Goal: Information Seeking & Learning: Learn about a topic

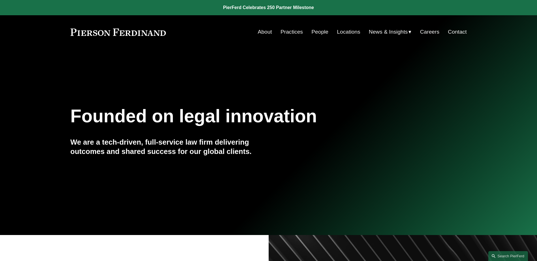
click at [287, 33] on link "Practices" at bounding box center [291, 32] width 22 height 11
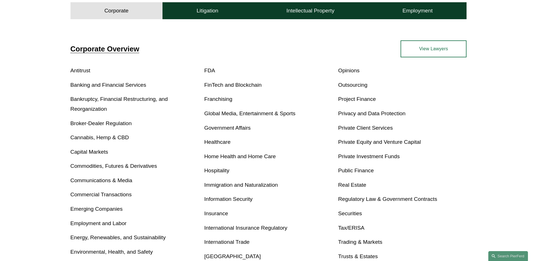
scroll to position [255, 0]
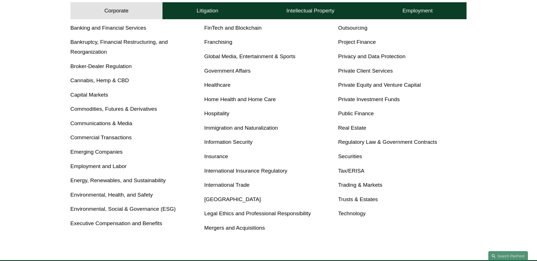
click at [233, 129] on link "Immigration and Naturalization" at bounding box center [241, 128] width 74 height 6
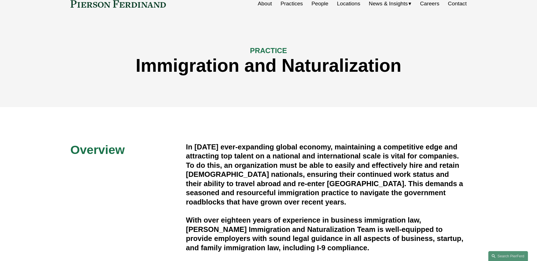
scroll to position [141, 0]
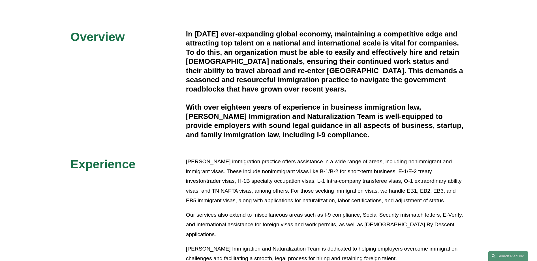
drag, startPoint x: 302, startPoint y: 111, endPoint x: 180, endPoint y: 28, distance: 146.8
click at [180, 28] on div "Overview In today’s ever-expanding global economy, maintaining a competitive ed…" at bounding box center [268, 146] width 537 height 305
drag, startPoint x: 180, startPoint y: 28, endPoint x: 249, endPoint y: 82, distance: 87.4
click at [249, 82] on h4 "In today’s ever-expanding global economy, maintaining a competitive edge and at…" at bounding box center [326, 61] width 281 height 64
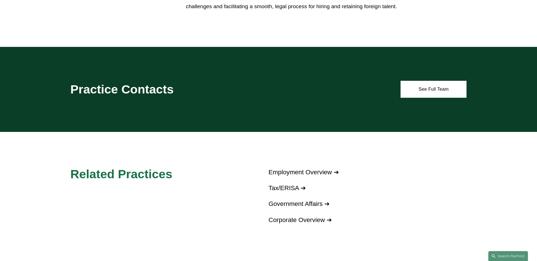
scroll to position [396, 0]
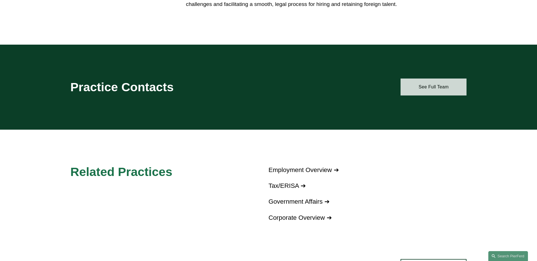
click at [441, 86] on link "See Full Team" at bounding box center [433, 87] width 66 height 17
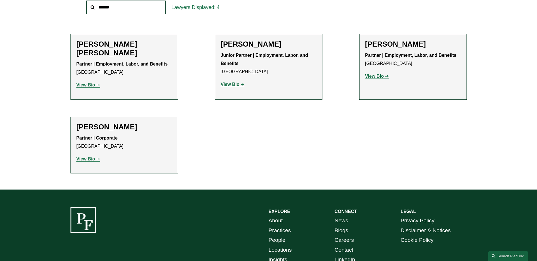
scroll to position [226, 0]
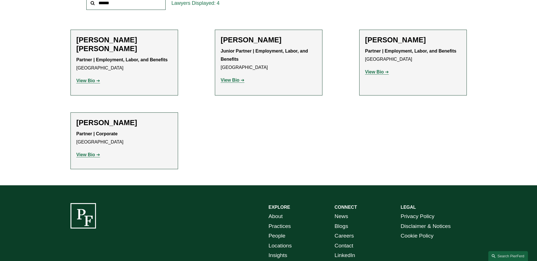
click at [382, 126] on ul "Filter Location All Atlanta Austin Bellevue Boston Charlotte Chicago Cincinnati…" at bounding box center [268, 63] width 428 height 212
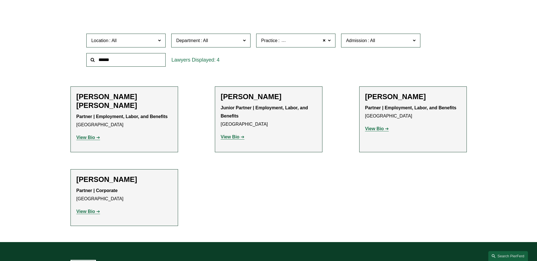
scroll to position [170, 0]
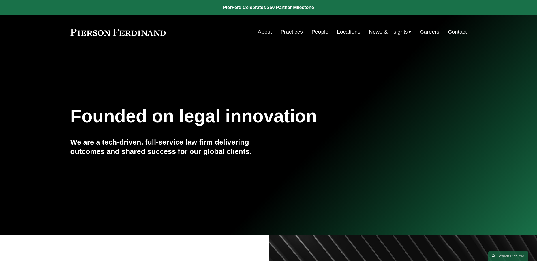
click at [299, 31] on link "Practices" at bounding box center [291, 32] width 22 height 11
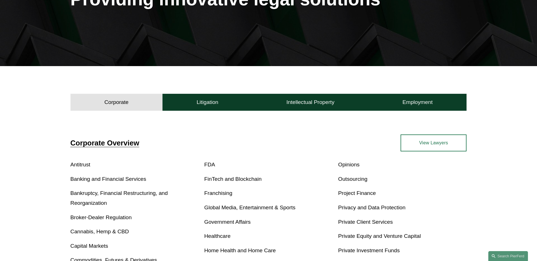
scroll to position [198, 0]
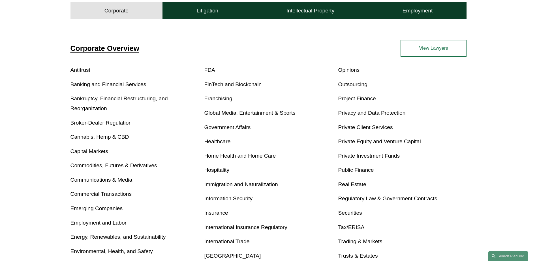
click at [241, 160] on p "Home Health and Home Care" at bounding box center [268, 156] width 128 height 10
click at [244, 155] on link "Home Health and Home Care" at bounding box center [240, 156] width 72 height 6
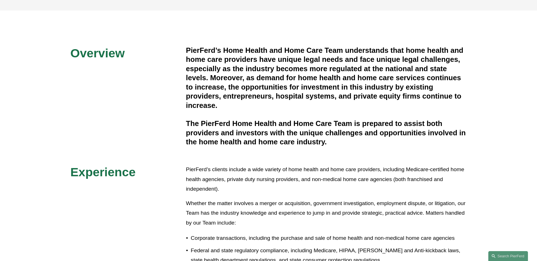
scroll to position [113, 0]
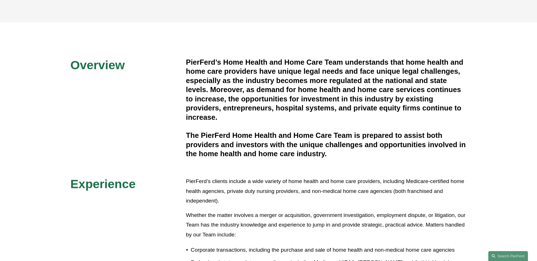
click at [207, 91] on h4 "PierFerd’s Home Health and Home Care Team understands that home health and home…" at bounding box center [326, 90] width 281 height 64
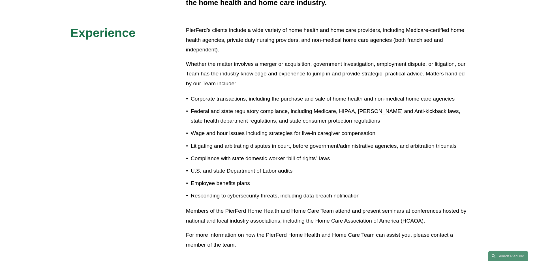
scroll to position [255, 0]
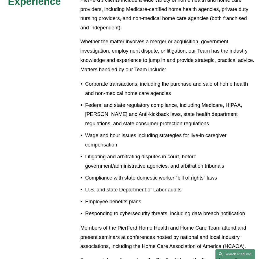
click at [126, 143] on p "Wage and hour issues including strategies for live-in caregiver compensation" at bounding box center [170, 140] width 171 height 19
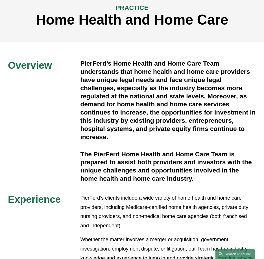
scroll to position [0, 0]
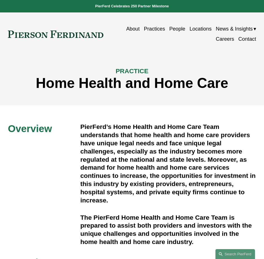
click at [160, 152] on h4 "PierFerd’s Home Health and Home Care Team understands that home health and home…" at bounding box center [168, 163] width 176 height 81
click at [105, 152] on h4 "PierFerd’s Home Health and Home Care Team understands that home health and home…" at bounding box center [168, 163] width 176 height 81
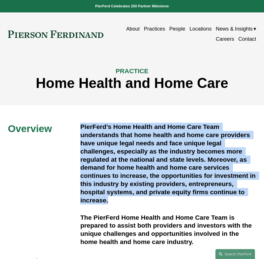
drag, startPoint x: 126, startPoint y: 202, endPoint x: 76, endPoint y: 131, distance: 87.0
copy div "PierFerd’s Home Health and Home Care Team understands that home health and home…"
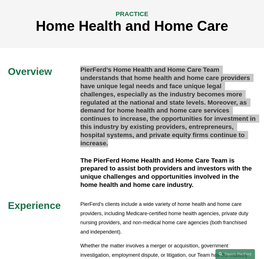
scroll to position [57, 0]
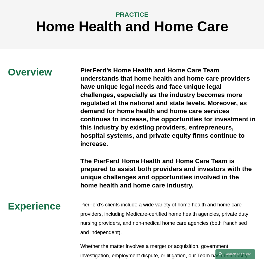
click at [154, 156] on div "PierFerd’s Home Health and Home Care Team understands that home health and home…" at bounding box center [168, 127] width 176 height 123
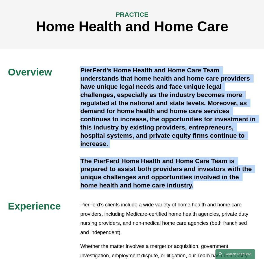
drag, startPoint x: 81, startPoint y: 71, endPoint x: 220, endPoint y: 188, distance: 181.9
click at [220, 188] on div "PierFerd’s Home Health and Home Care Team understands that home health and home…" at bounding box center [168, 127] width 176 height 123
copy div "PierFerd’s Home Health and Home Care Team understands that home health and home…"
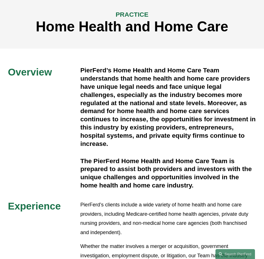
click at [126, 214] on p "PierFerd’s clients include a wide variety of home health and home care provider…" at bounding box center [168, 218] width 176 height 37
click at [176, 204] on p "PierFerd’s clients include a wide variety of home health and home care provider…" at bounding box center [168, 218] width 176 height 37
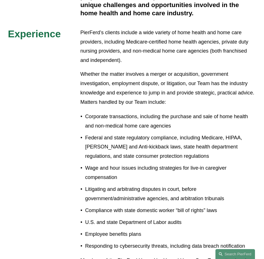
scroll to position [255, 0]
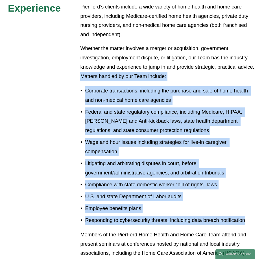
drag, startPoint x: 81, startPoint y: 78, endPoint x: 268, endPoint y: 219, distance: 234.5
copy div "Matters handled by our Team include: Corporate transactions, including the purc…"
